Goal: Task Accomplishment & Management: Manage account settings

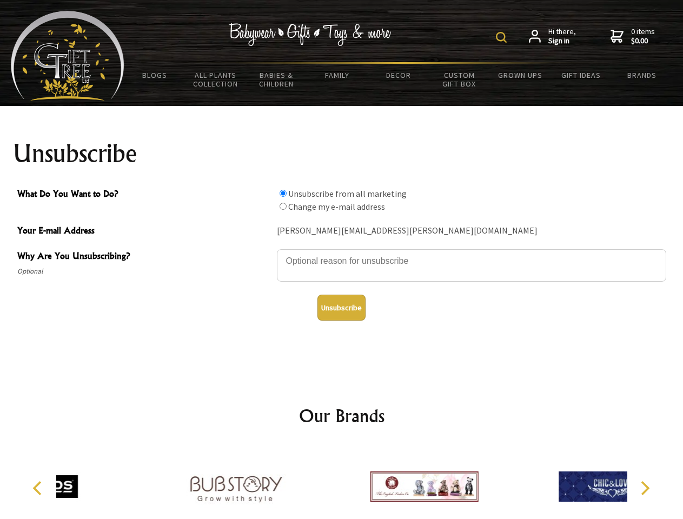
click at [503, 37] on img at bounding box center [501, 37] width 11 height 11
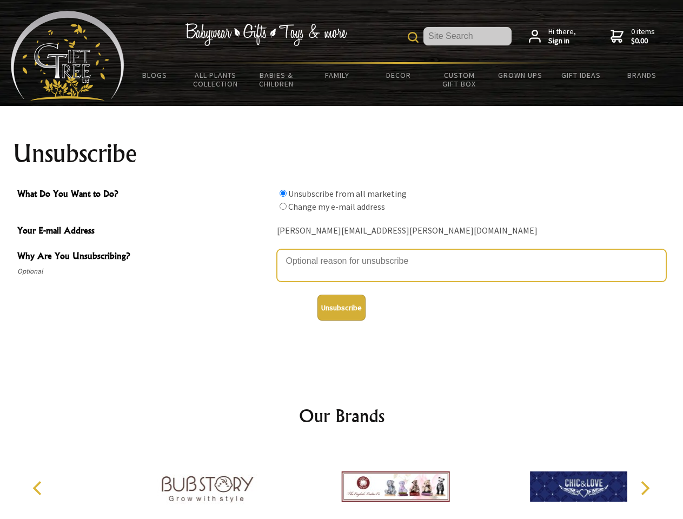
click at [342, 253] on textarea "Why Are You Unsubscribing?" at bounding box center [471, 265] width 389 height 32
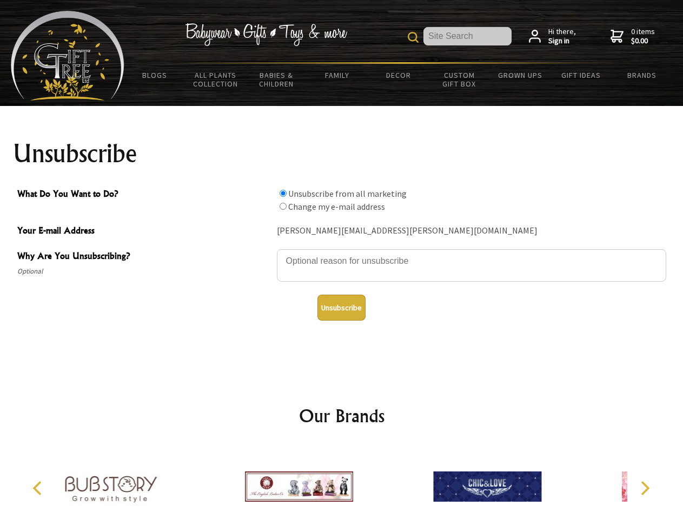
click at [283, 193] on input "What Do You Want to Do?" at bounding box center [283, 193] width 7 height 7
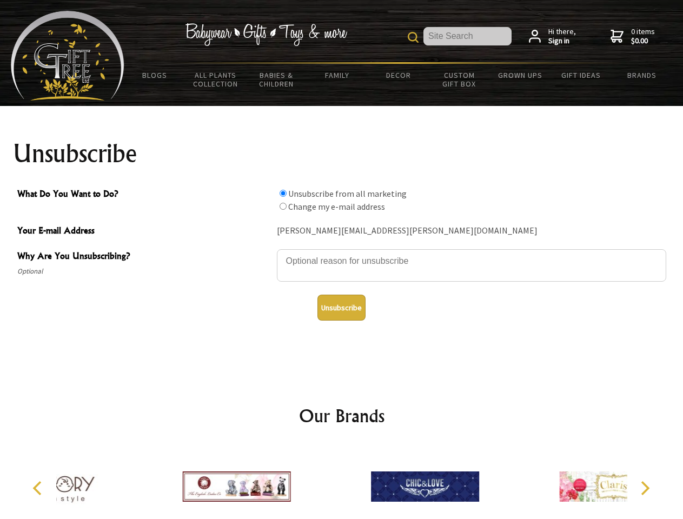
click at [283, 206] on input "What Do You Want to Do?" at bounding box center [283, 206] width 7 height 7
radio input "true"
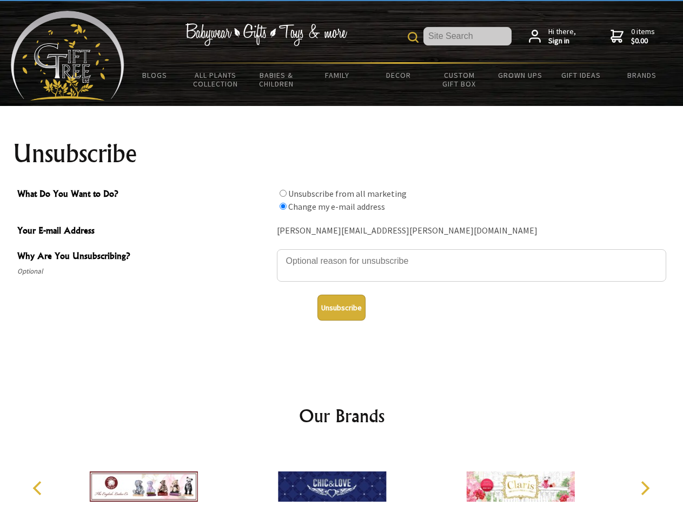
click at [341, 308] on button "Unsubscribe" at bounding box center [342, 308] width 48 height 26
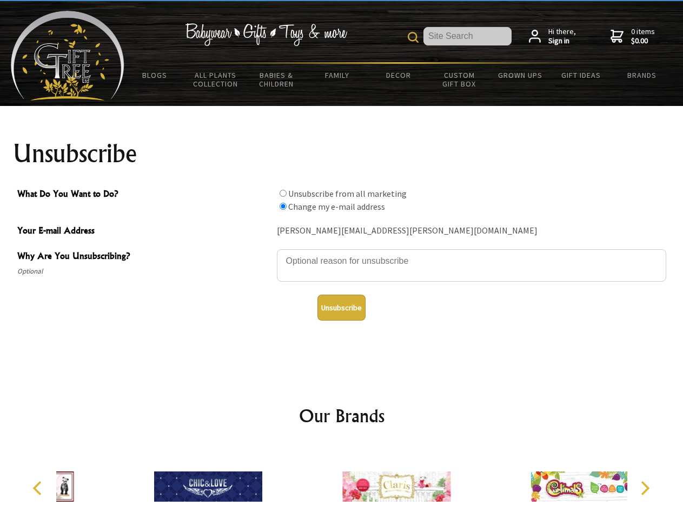
click at [39, 488] on icon "Previous" at bounding box center [38, 488] width 14 height 14
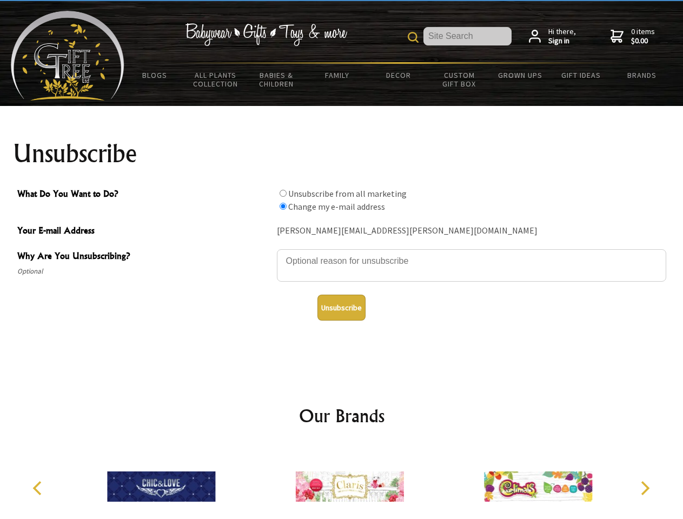
click at [645, 488] on icon "Next" at bounding box center [644, 488] width 14 height 14
